Goal: Find specific page/section: Find specific page/section

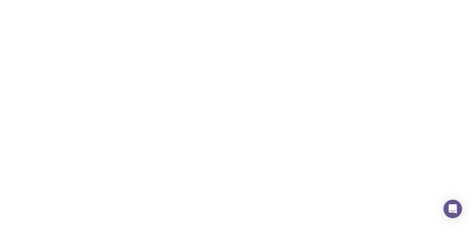
scroll to position [36, 0]
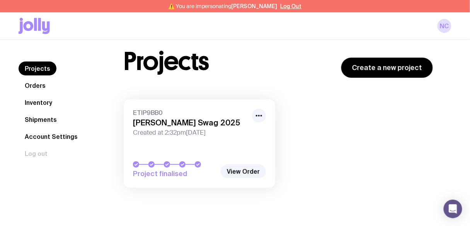
scroll to position [31, 0]
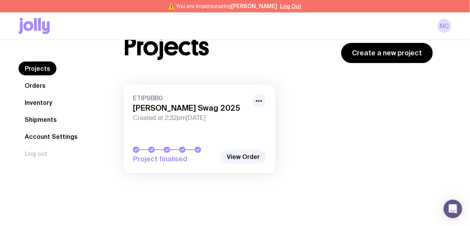
click at [33, 100] on link "Inventory" at bounding box center [39, 102] width 40 height 14
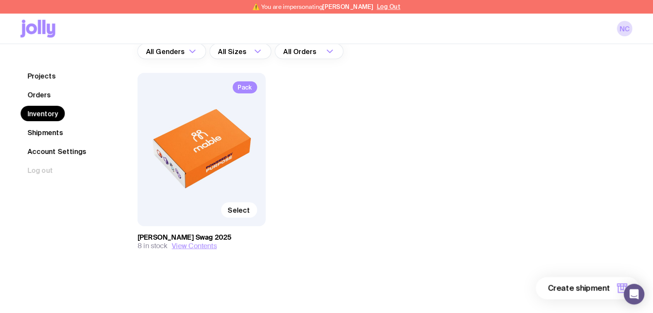
scroll to position [41, 0]
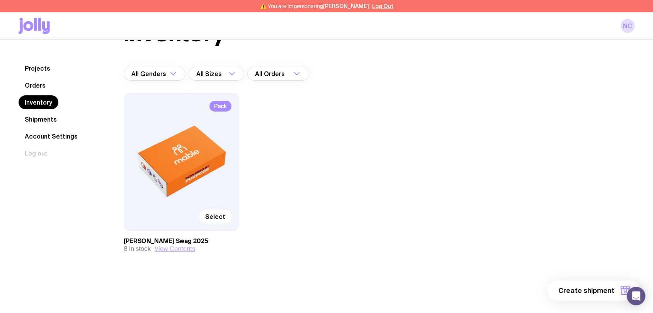
click at [185, 225] on button "View Contents" at bounding box center [175, 249] width 41 height 8
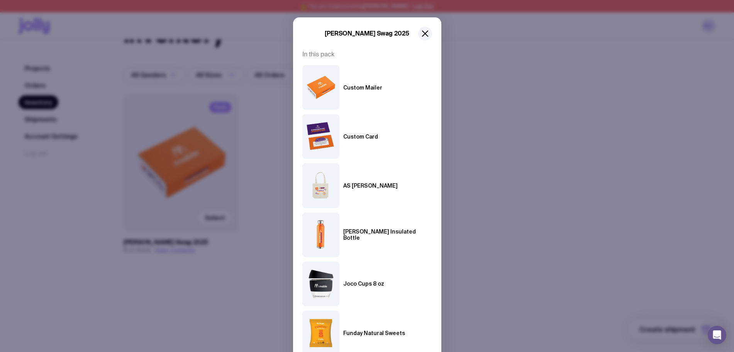
scroll to position [11, 0]
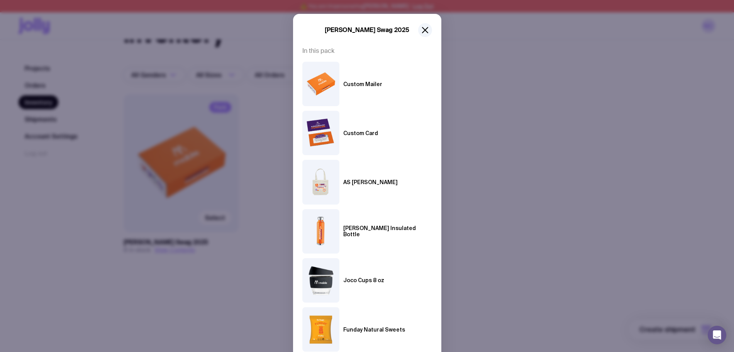
drag, startPoint x: 503, startPoint y: 55, endPoint x: 494, endPoint y: 52, distance: 9.9
click at [469, 55] on div "Mable Swag 2025 In this pack Custom Mailer Custom Card AS Carrie Tote Finn Insu…" at bounding box center [367, 176] width 734 height 352
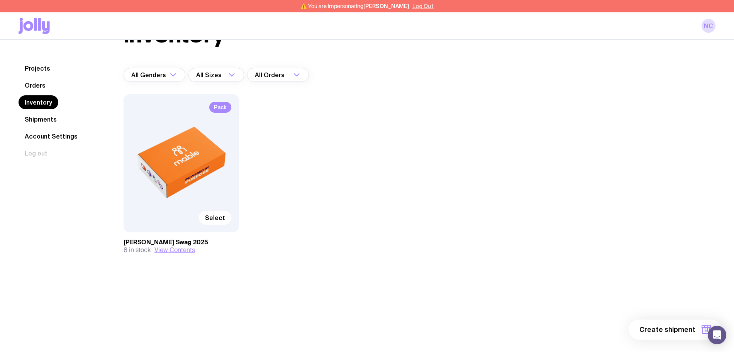
click at [423, 8] on button "Log Out" at bounding box center [423, 6] width 21 height 6
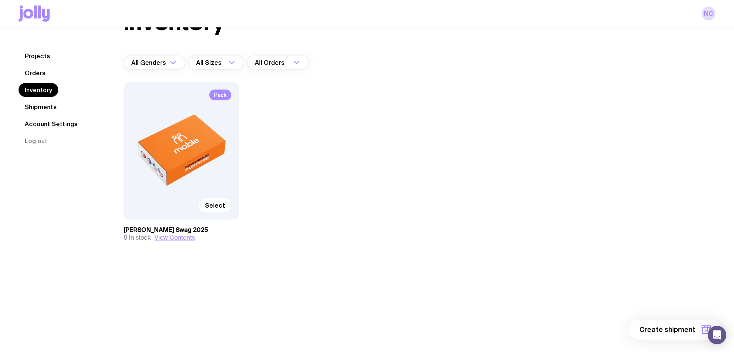
scroll to position [27, 0]
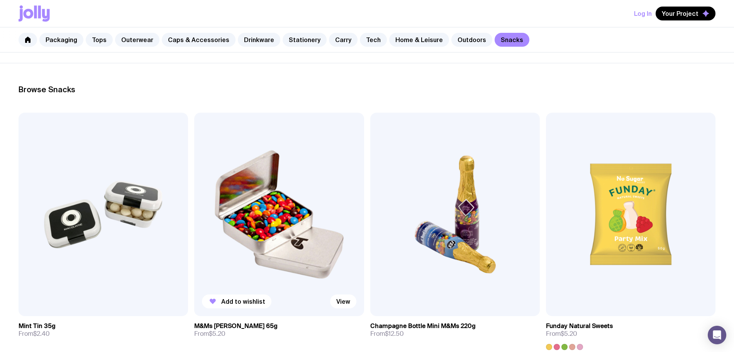
scroll to position [97, 0]
